Goal: Browse casually

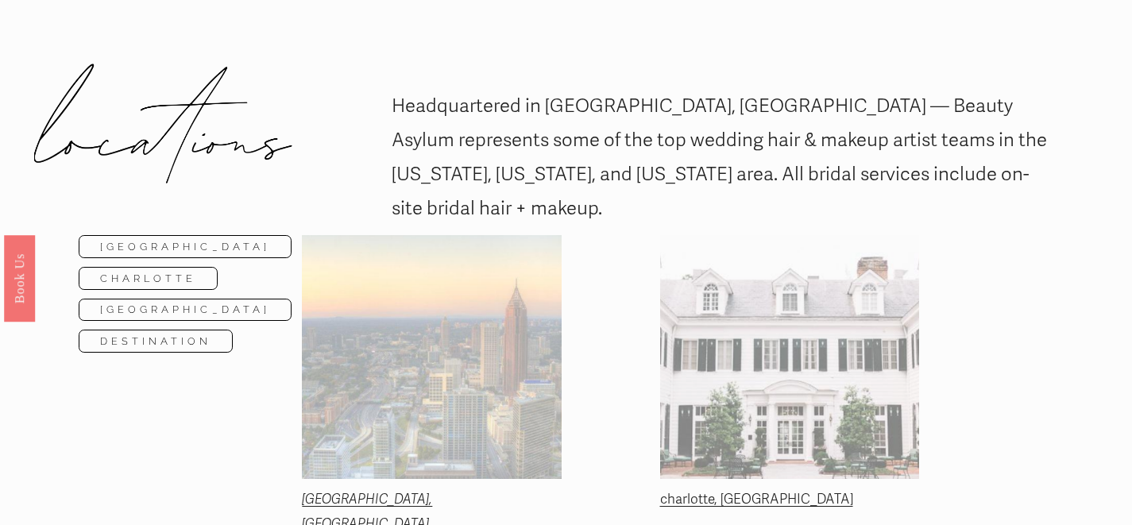
scroll to position [37, 0]
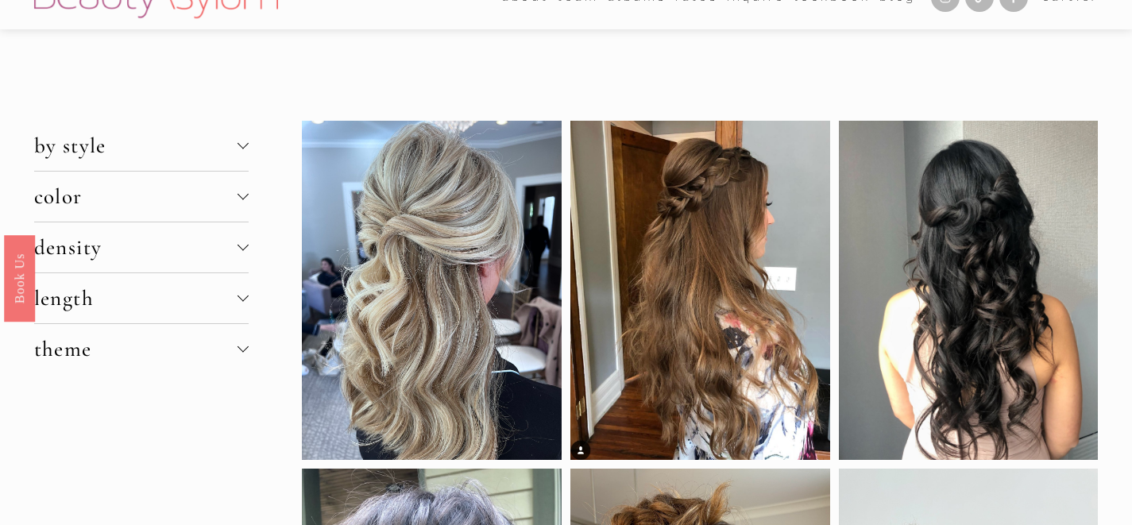
scroll to position [18, 0]
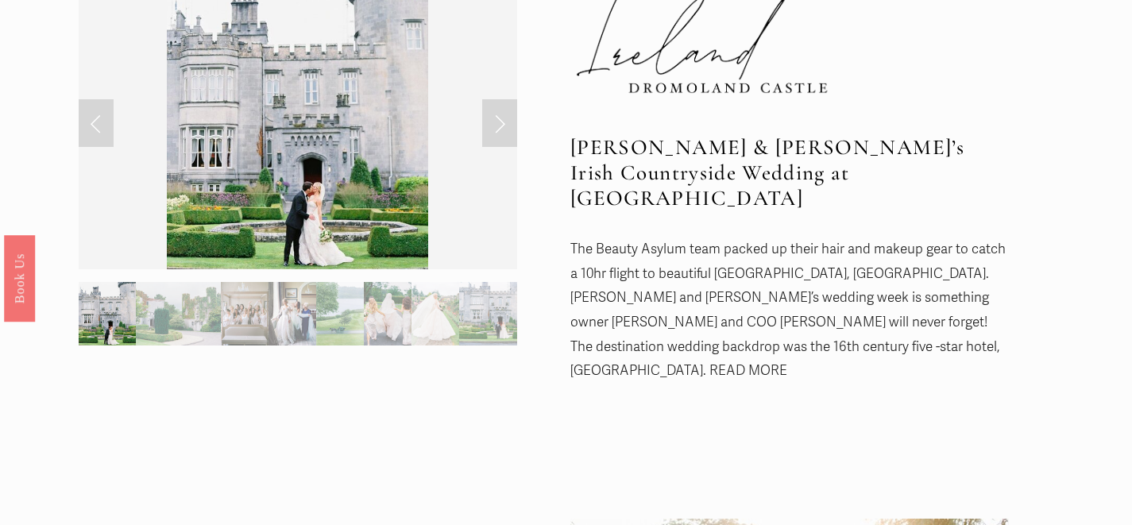
scroll to position [44, 0]
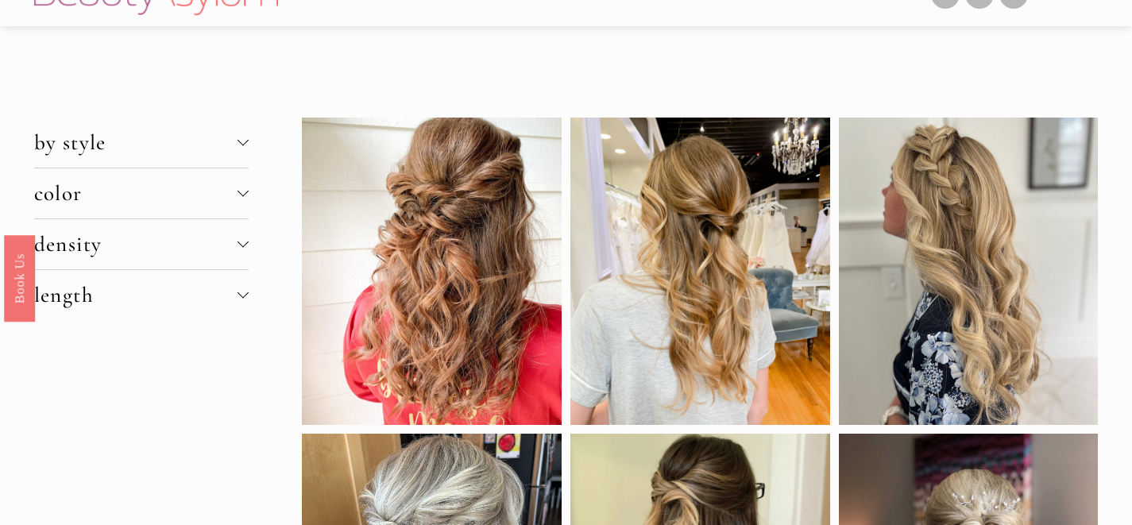
scroll to position [19, 0]
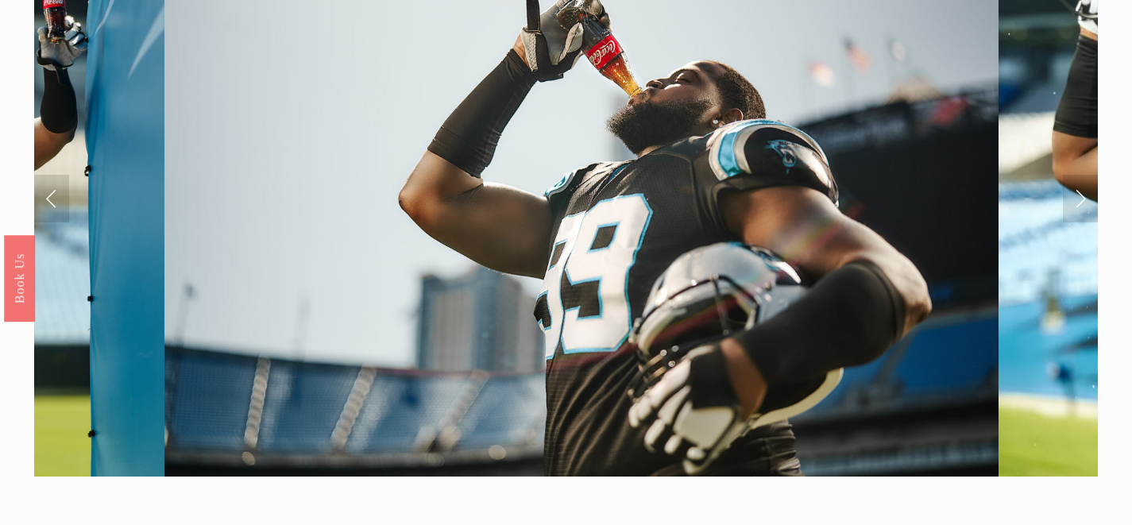
scroll to position [48, 0]
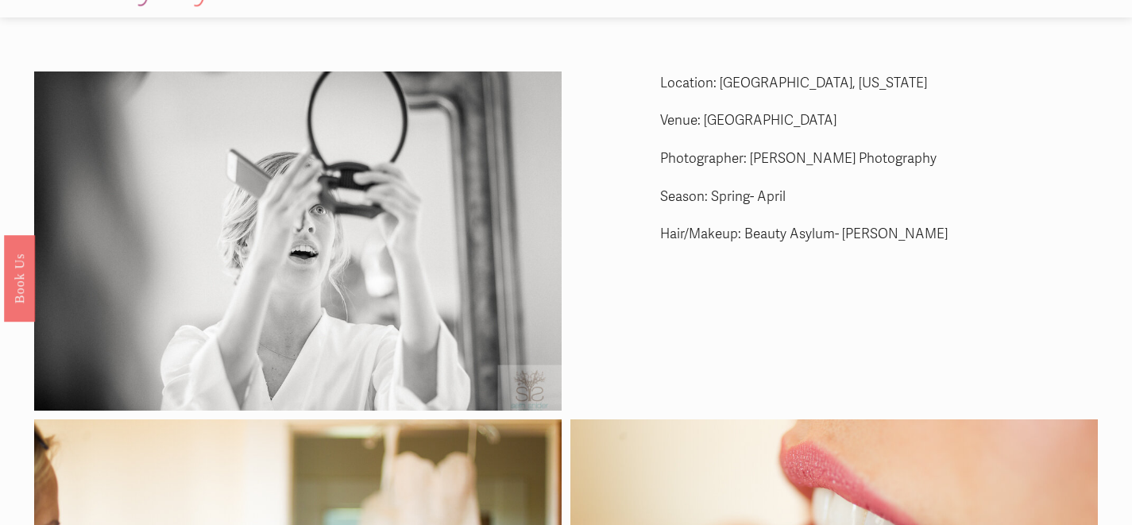
scroll to position [21, 0]
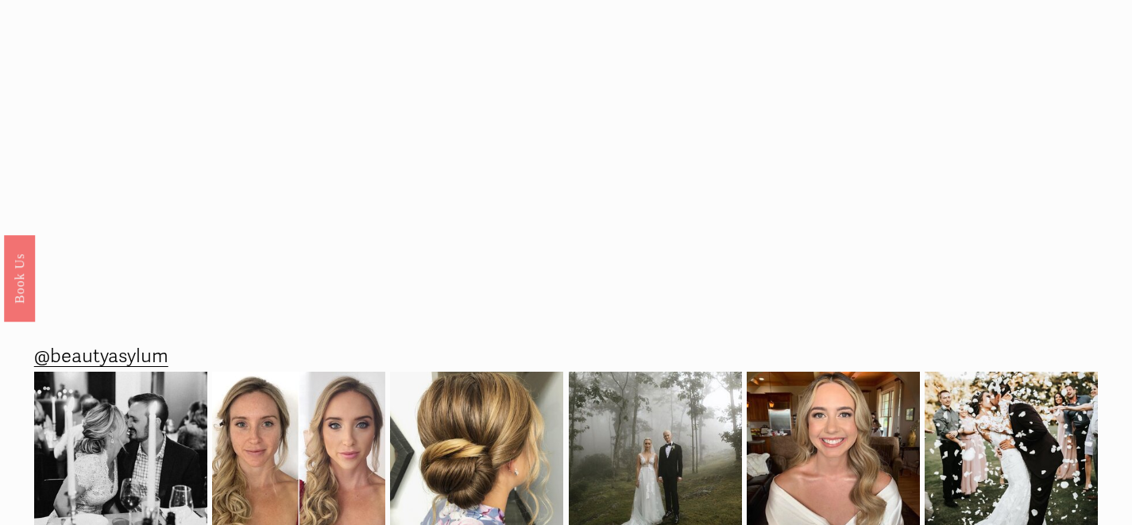
scroll to position [6, 0]
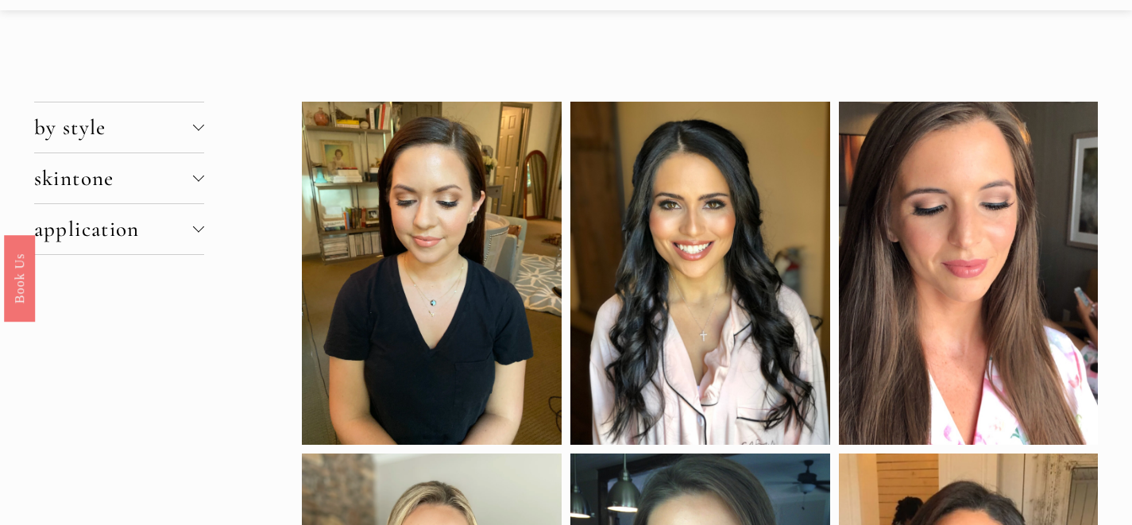
scroll to position [21, 0]
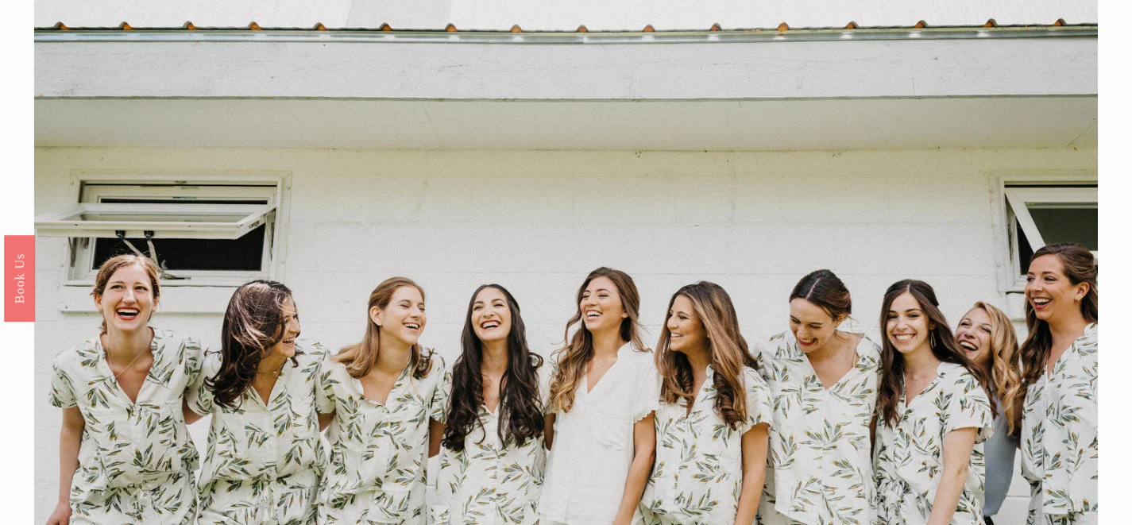
scroll to position [51, 0]
